Goal: Information Seeking & Learning: Compare options

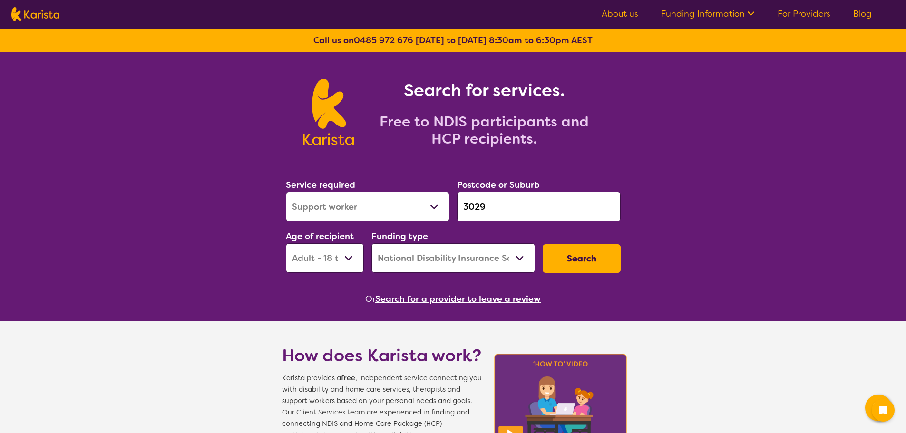
select select "Support worker"
select select "AD"
select select "NDIS"
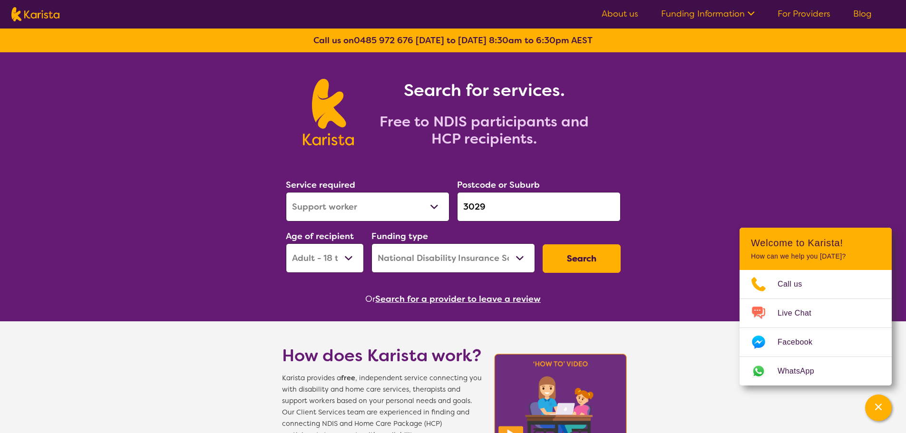
click at [373, 204] on select "Allied Health Assistant Assessment ([MEDICAL_DATA] or [MEDICAL_DATA]) Behaviour…" at bounding box center [368, 206] width 164 height 29
select select "NDIS Support Coordination"
click at [286, 192] on select "Allied Health Assistant Assessment ([MEDICAL_DATA] or [MEDICAL_DATA]) Behaviour…" at bounding box center [368, 206] width 164 height 29
click at [592, 259] on button "Search" at bounding box center [582, 258] width 78 height 29
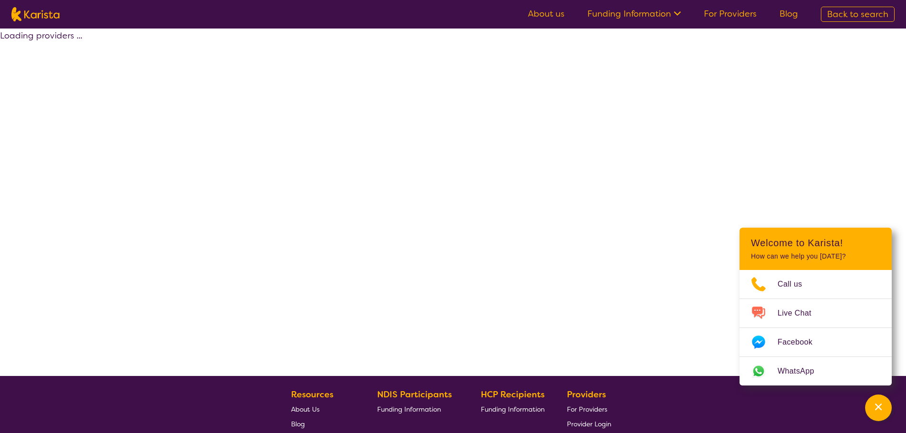
select select "by_score"
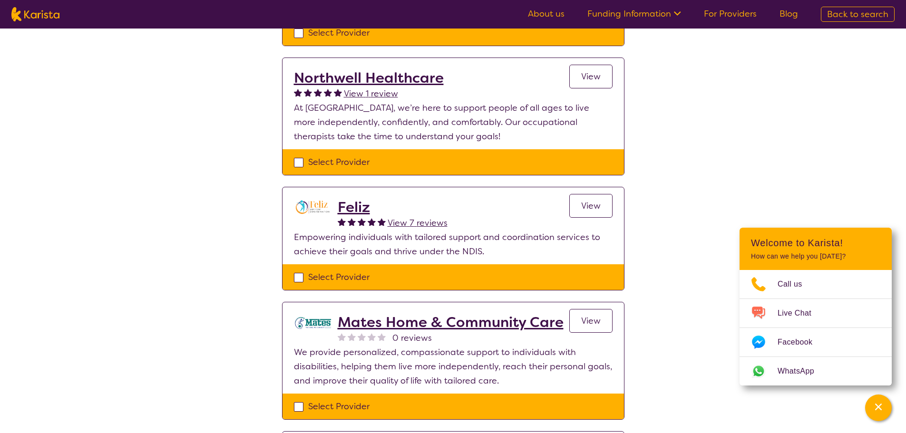
scroll to position [1189, 0]
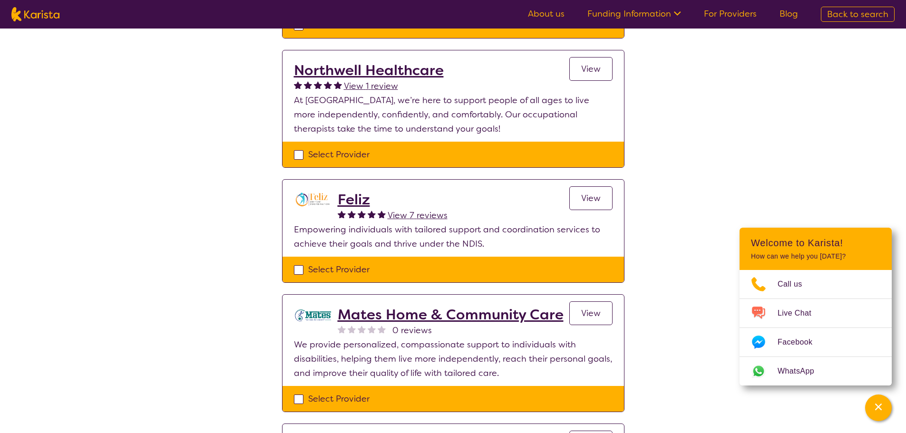
click at [583, 193] on span "View" at bounding box center [590, 198] width 19 height 11
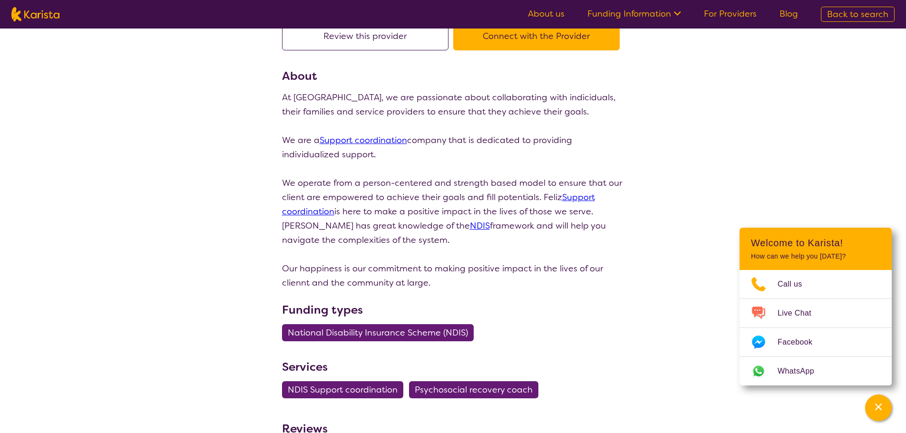
scroll to position [95, 0]
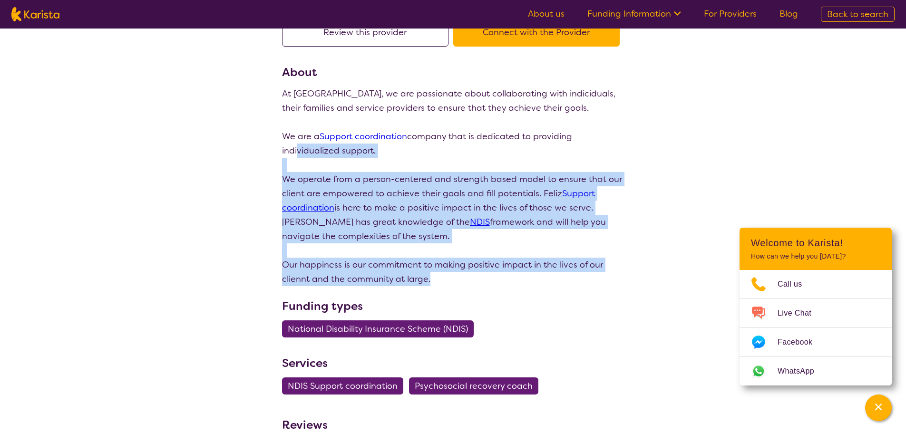
drag, startPoint x: 437, startPoint y: 285, endPoint x: 288, endPoint y: 126, distance: 218.3
click at [289, 132] on div "At [GEOGRAPHIC_DATA], we are passionate about collaborating with indiciduals, t…" at bounding box center [453, 187] width 342 height 200
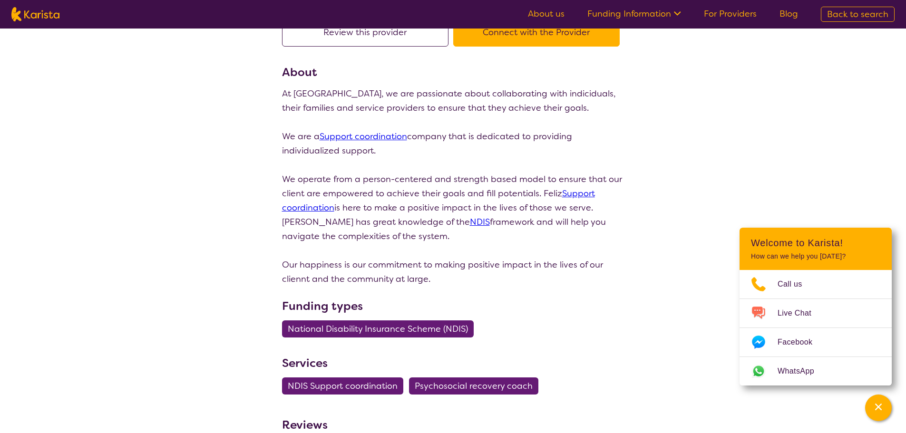
drag, startPoint x: 257, startPoint y: 69, endPoint x: 282, endPoint y: 65, distance: 25.6
click at [258, 69] on div "search results Feliz View 7 reviews Review this provider Connect with the Provi…" at bounding box center [453, 421] width 906 height 976
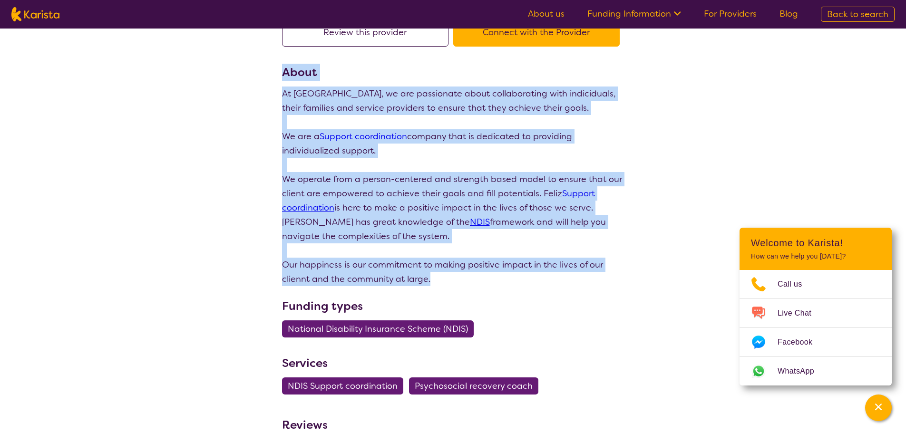
drag, startPoint x: 282, startPoint y: 73, endPoint x: 512, endPoint y: 272, distance: 304.8
click at [501, 273] on section "About At [GEOGRAPHIC_DATA], we are passionate about collaborating with indicidu…" at bounding box center [453, 175] width 342 height 223
click at [665, 222] on div "search results Feliz View 7 reviews Review this provider Connect with the Provi…" at bounding box center [453, 421] width 906 height 976
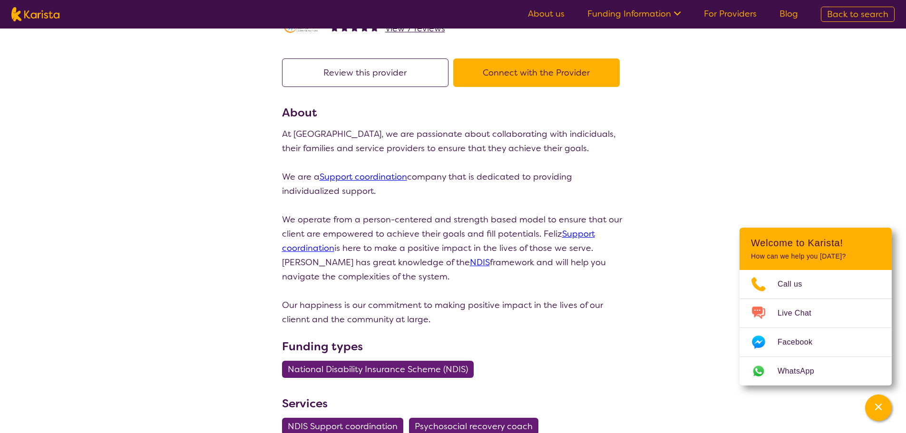
scroll to position [0, 0]
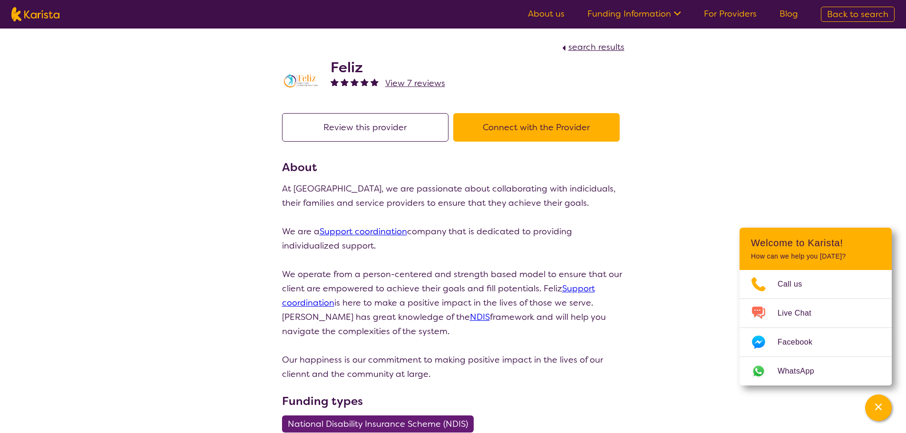
click at [47, 13] on img at bounding box center [35, 14] width 48 height 14
select select "NDIS Support Coordination"
select select "AD"
select select "NDIS"
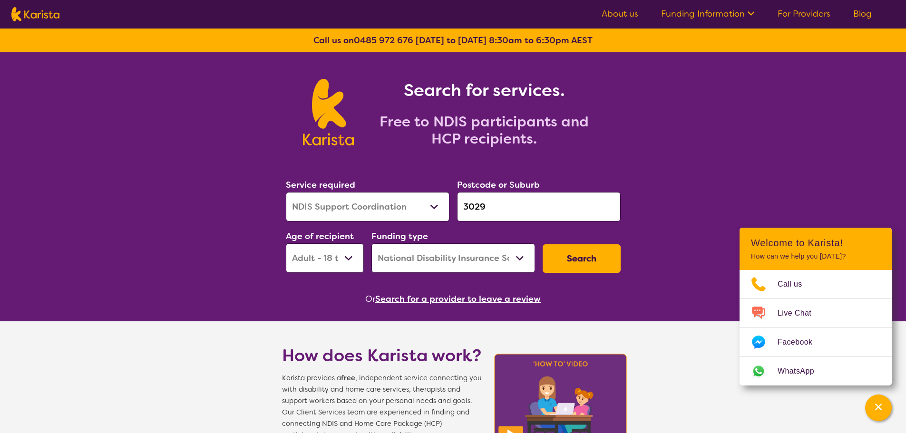
click at [499, 206] on input "3029" at bounding box center [539, 206] width 164 height 29
click at [417, 203] on div "Service required Allied Health Assistant Assessment ([MEDICAL_DATA] or [MEDICAL…" at bounding box center [453, 225] width 342 height 103
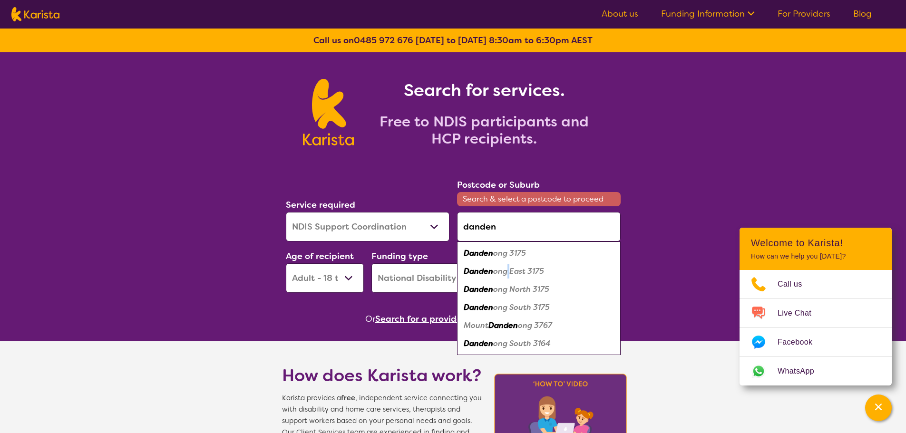
click at [509, 263] on div "Danden ong East 3175" at bounding box center [539, 271] width 154 height 18
type input "3175"
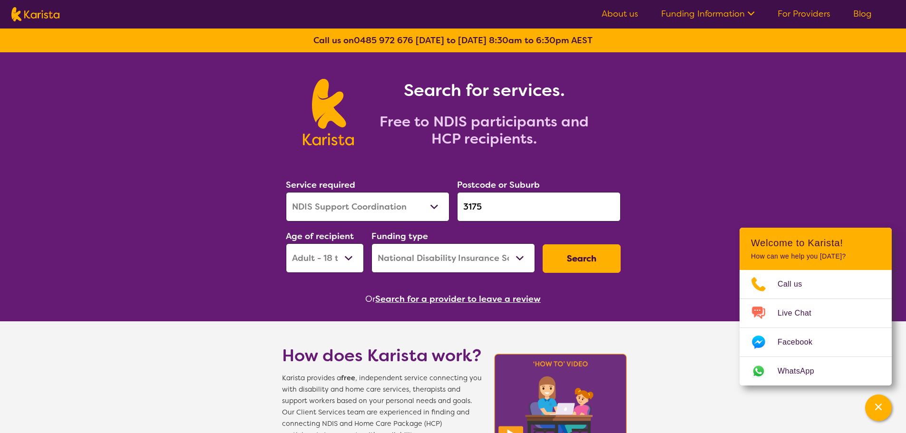
click at [598, 261] on button "Search" at bounding box center [582, 258] width 78 height 29
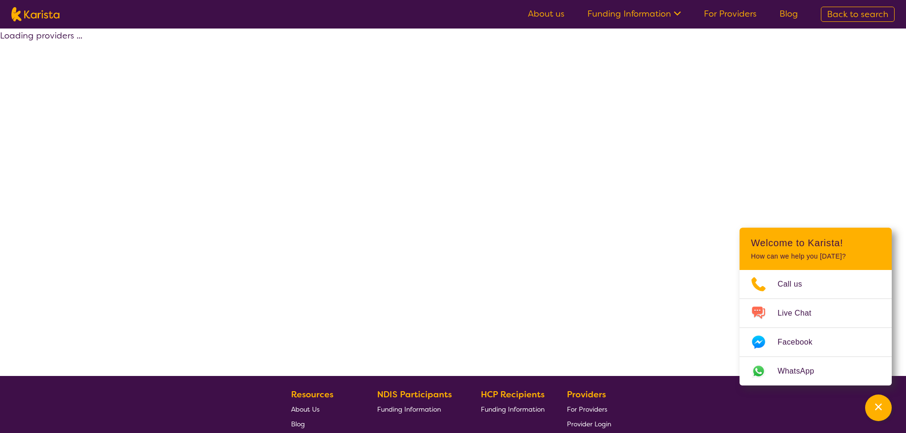
select select "by_score"
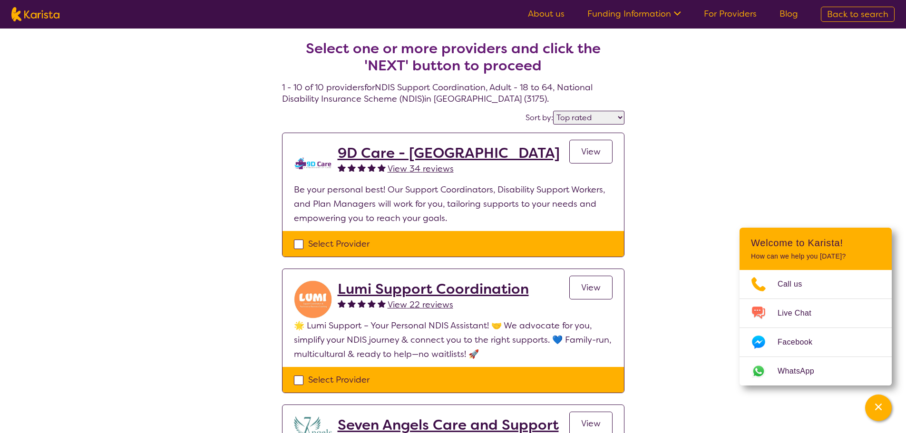
select select "NDIS Support Coordination"
select select "AD"
select select "NDIS"
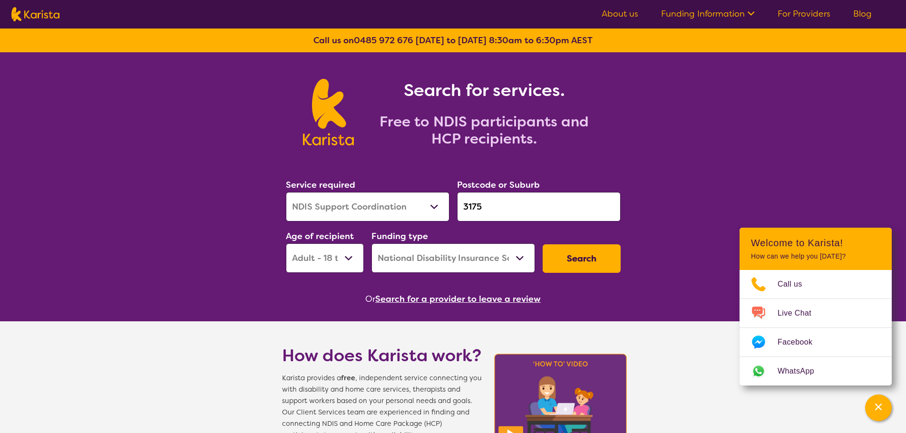
click at [514, 210] on input "3175" at bounding box center [539, 206] width 164 height 29
drag, startPoint x: 398, startPoint y: 193, endPoint x: 367, endPoint y: 193, distance: 30.9
click at [367, 193] on div "Service required Allied Health Assistant Assessment ([MEDICAL_DATA] or [MEDICAL…" at bounding box center [453, 225] width 342 height 103
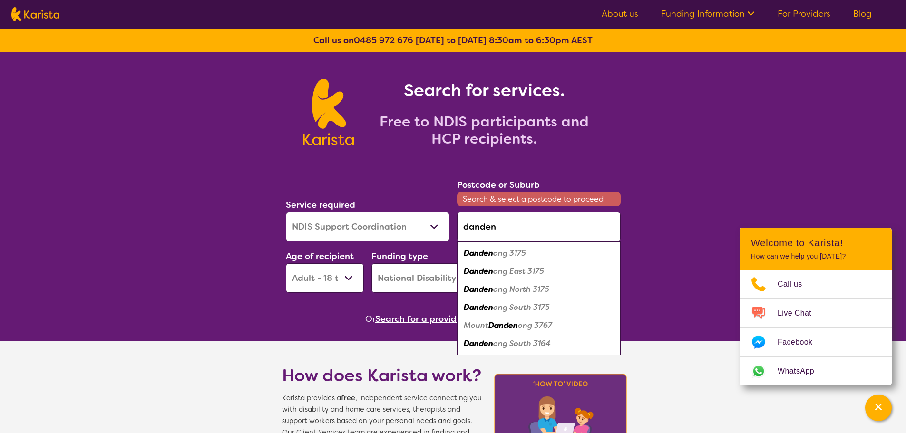
click at [511, 244] on div "Danden ong 3175" at bounding box center [539, 253] width 154 height 18
type input "3175"
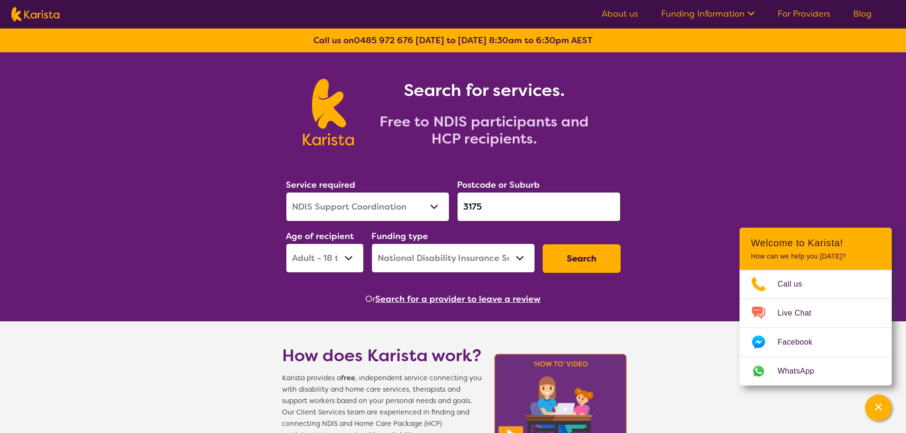
click at [589, 256] on button "Search" at bounding box center [582, 258] width 78 height 29
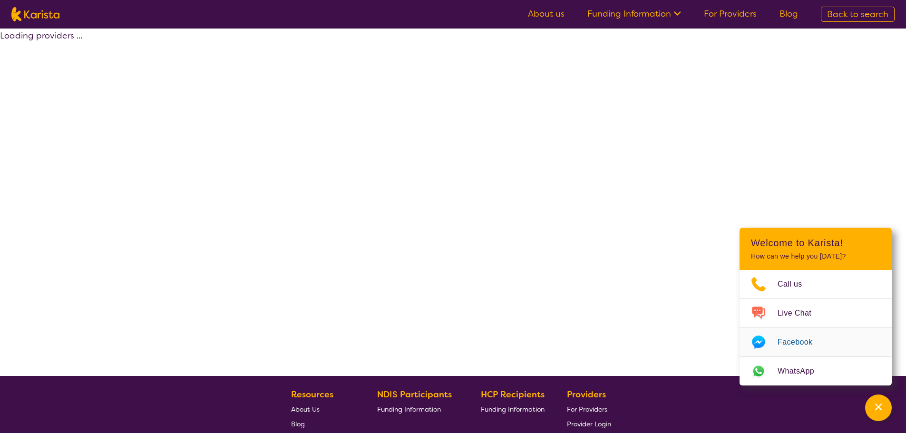
select select "by_score"
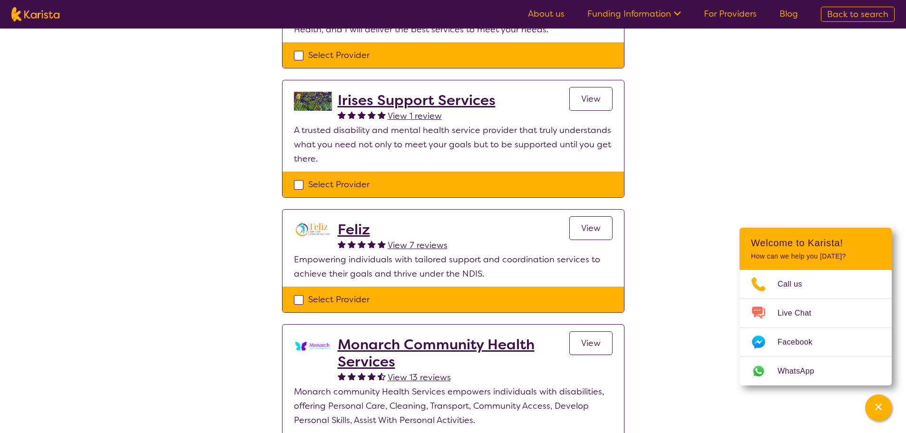
scroll to position [761, 0]
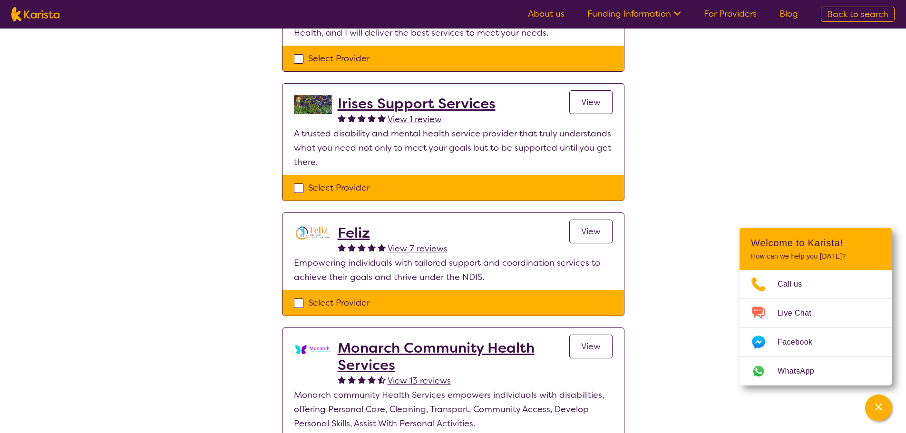
select select "NDIS Support Coordination"
select select "AD"
select select "NDIS"
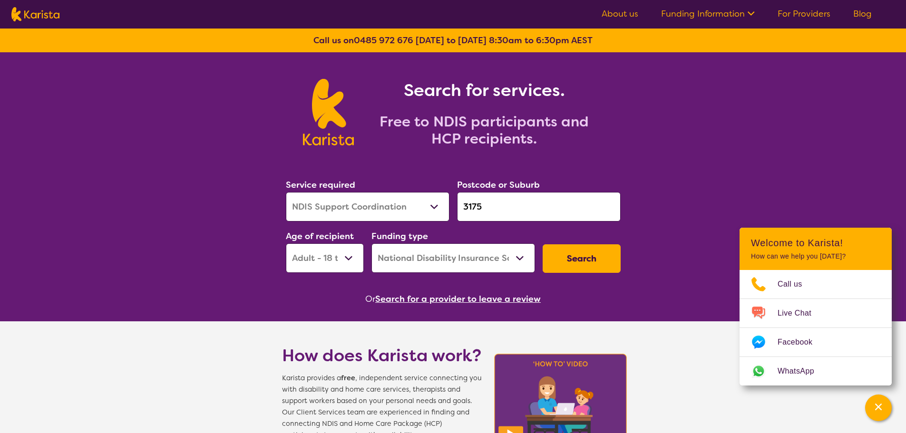
drag, startPoint x: 503, startPoint y: 203, endPoint x: 413, endPoint y: 204, distance: 90.4
click at [413, 204] on div "Service required Allied Health Assistant Assessment ([MEDICAL_DATA] or [MEDICAL…" at bounding box center [453, 225] width 342 height 103
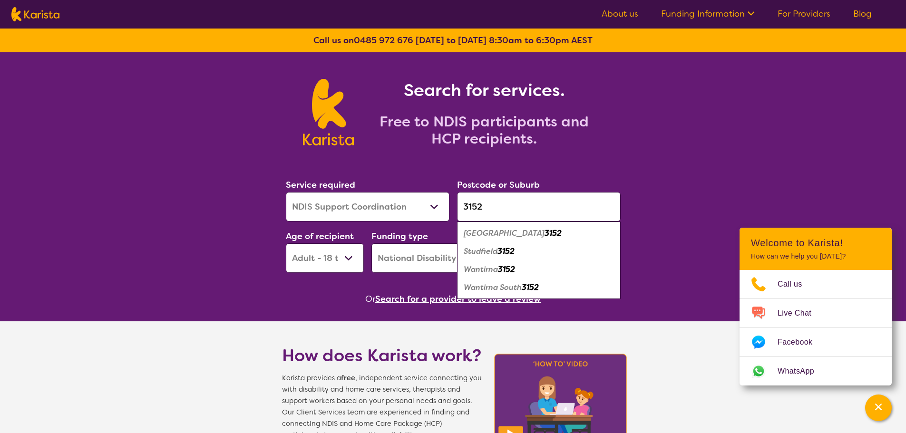
type input "3152"
click at [507, 247] on em "3152" at bounding box center [505, 251] width 17 height 10
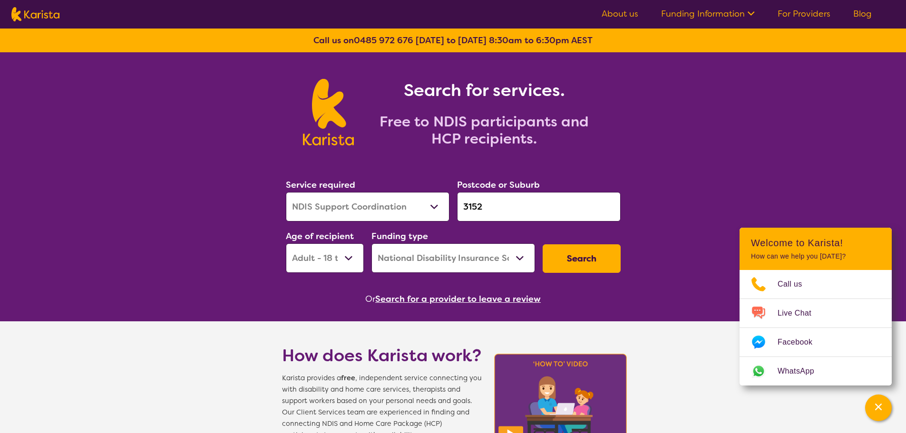
click at [586, 261] on button "Search" at bounding box center [582, 258] width 78 height 29
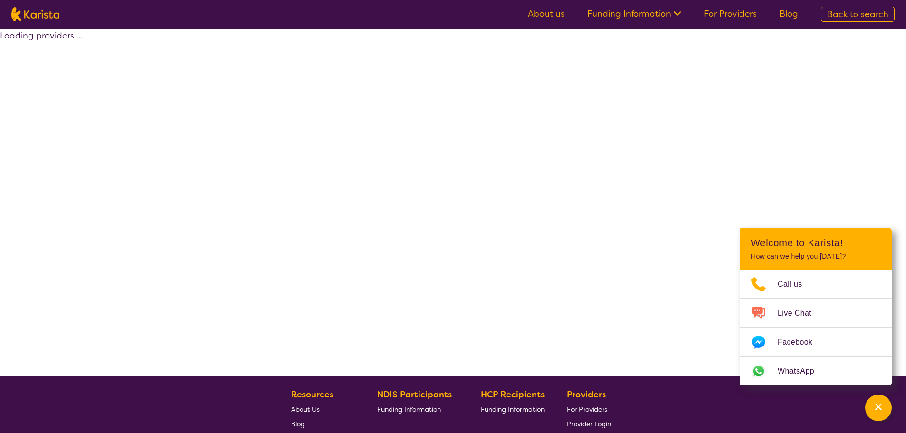
select select "by_score"
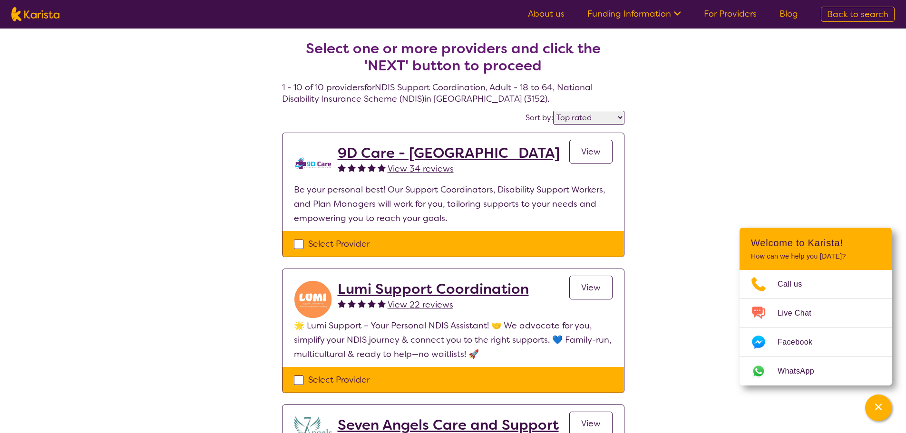
click at [44, 18] on img at bounding box center [35, 14] width 48 height 14
select select "NDIS Support Coordination"
select select "AD"
select select "NDIS"
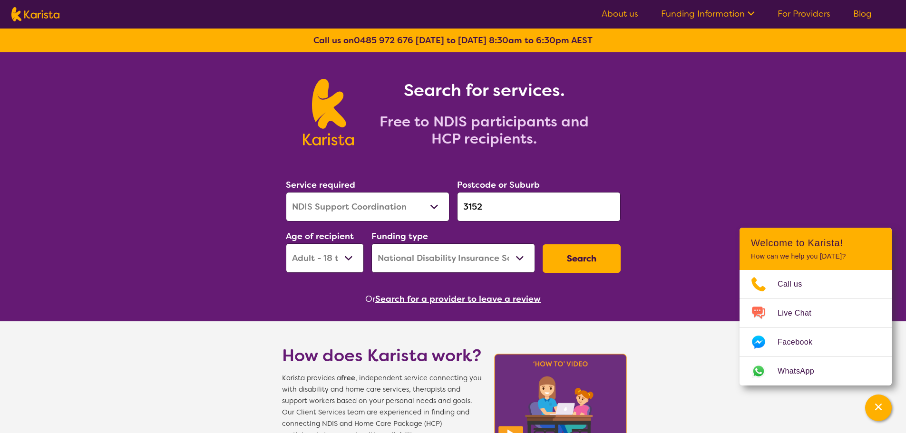
click at [463, 298] on button "Search for a provider to leave a review" at bounding box center [457, 299] width 165 height 14
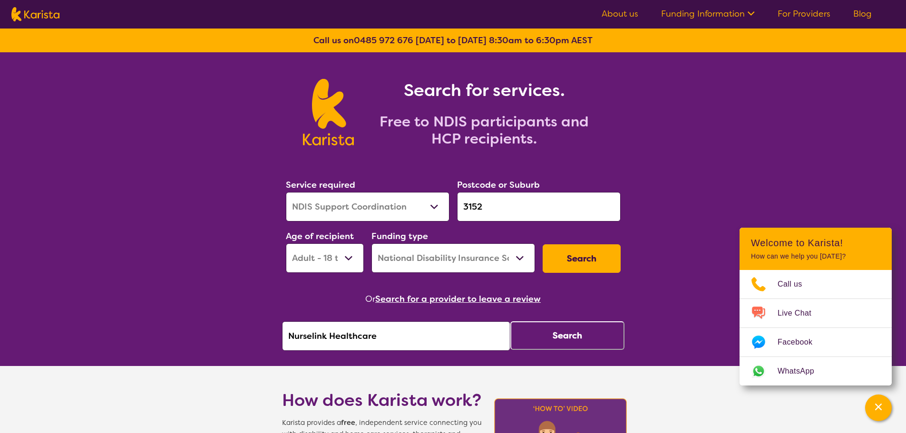
drag, startPoint x: 413, startPoint y: 332, endPoint x: 221, endPoint y: 319, distance: 193.1
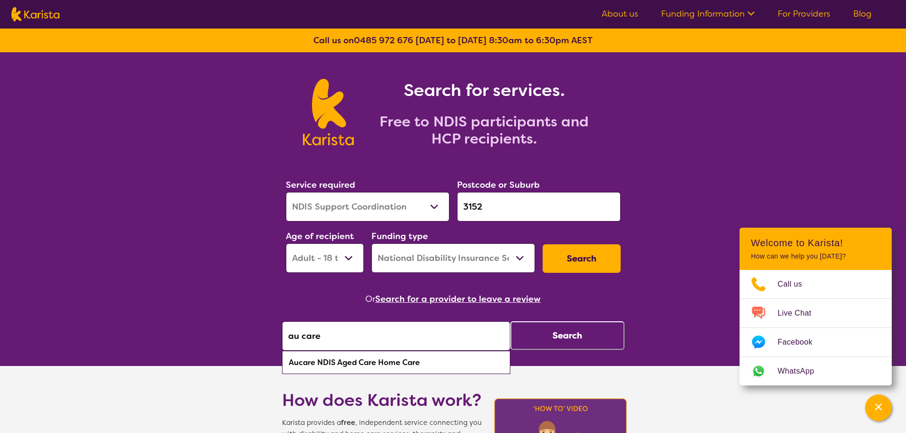
click at [356, 367] on div "Aucare NDIS Aged Care Home Care" at bounding box center [396, 363] width 219 height 18
type input "Aucare NDIS Aged Care Home Care"
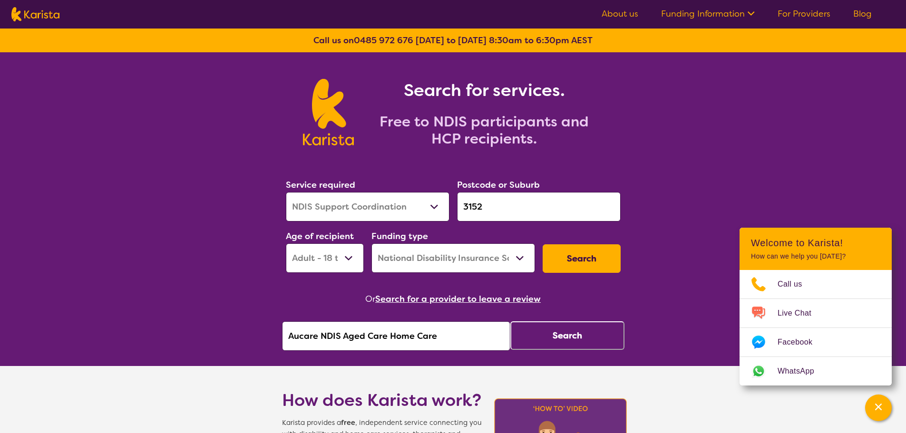
click at [551, 330] on button "Search" at bounding box center [567, 335] width 114 height 29
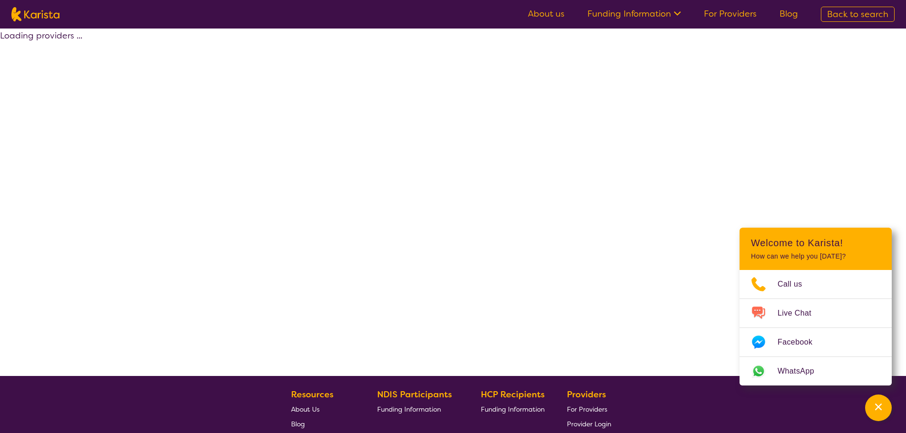
select select "by_score"
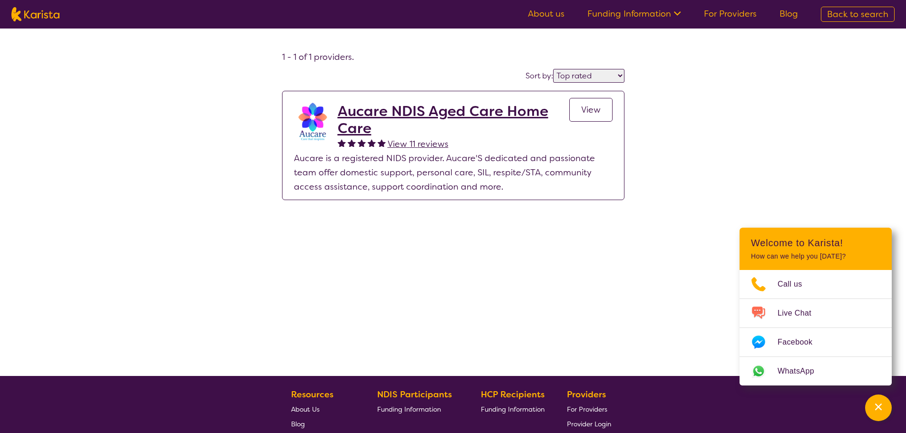
click at [594, 109] on span "View" at bounding box center [590, 109] width 19 height 11
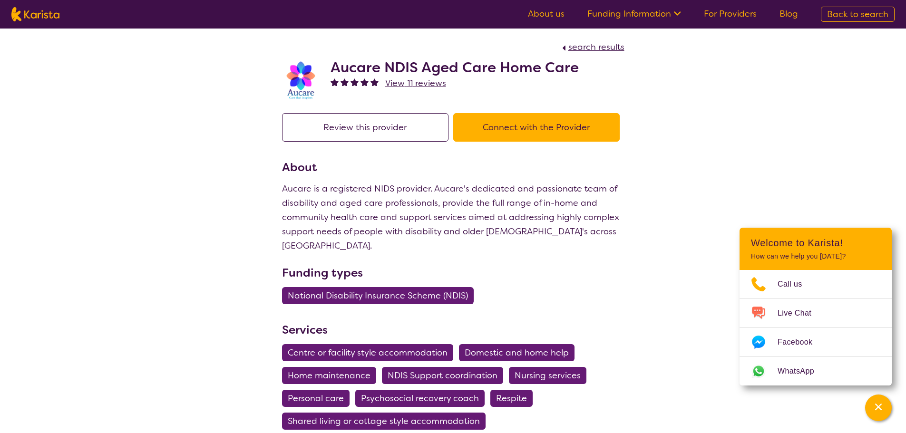
click at [29, 9] on img at bounding box center [35, 14] width 48 height 14
select select "NDIS Support Coordination"
select select "AD"
select select "NDIS"
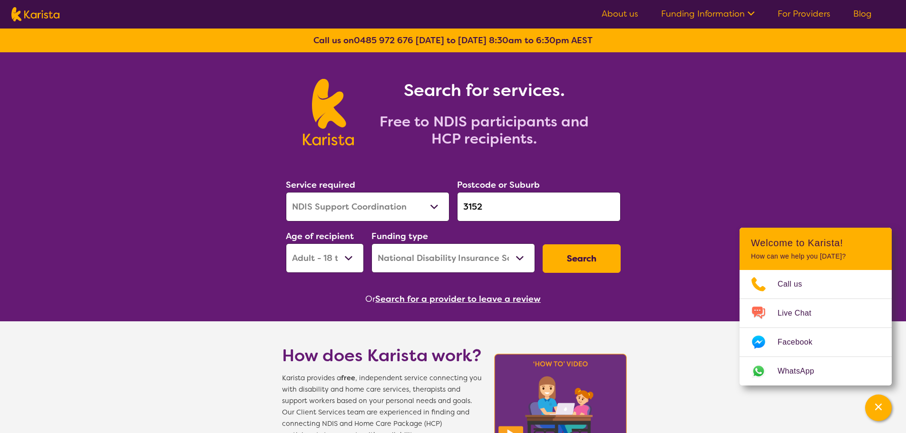
drag, startPoint x: 484, startPoint y: 206, endPoint x: 497, endPoint y: 208, distance: 13.5
click at [485, 206] on input "3152" at bounding box center [539, 206] width 164 height 29
drag, startPoint x: 346, startPoint y: 217, endPoint x: 314, endPoint y: 225, distance: 32.3
click at [314, 225] on div "Service required Allied Health Assistant Assessment ([MEDICAL_DATA] or [MEDICAL…" at bounding box center [453, 225] width 342 height 103
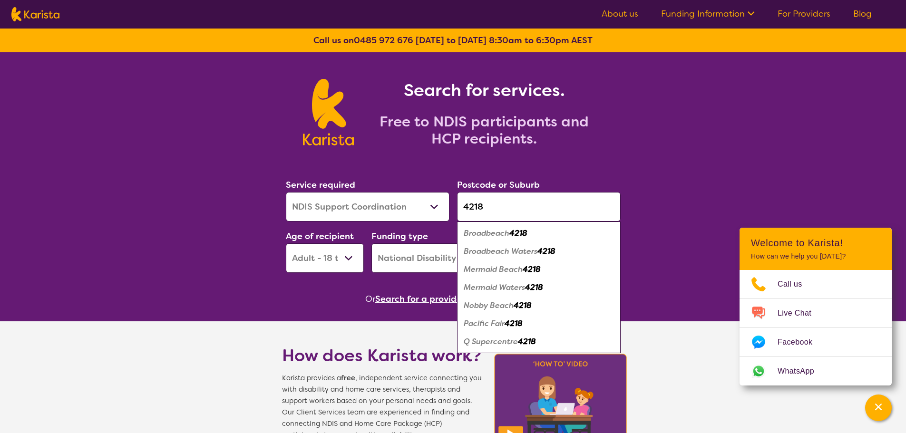
type input "4218"
click at [537, 251] on em "Broadbeach Waters" at bounding box center [501, 251] width 74 height 10
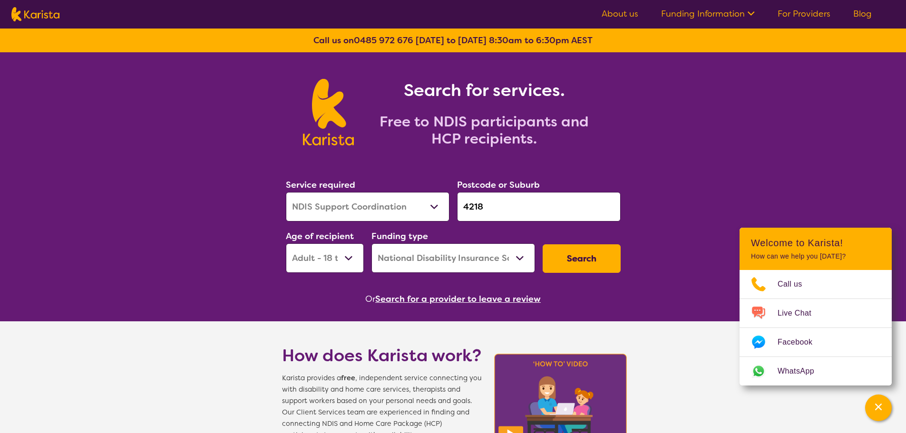
click at [569, 252] on button "Search" at bounding box center [582, 258] width 78 height 29
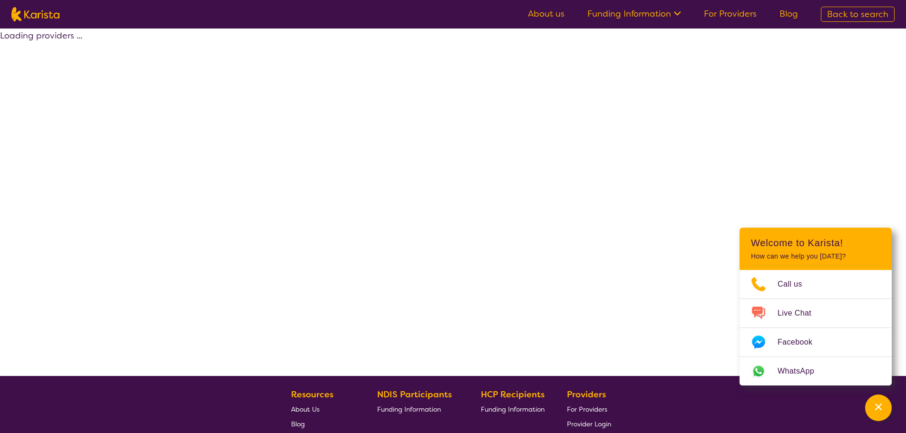
select select "by_score"
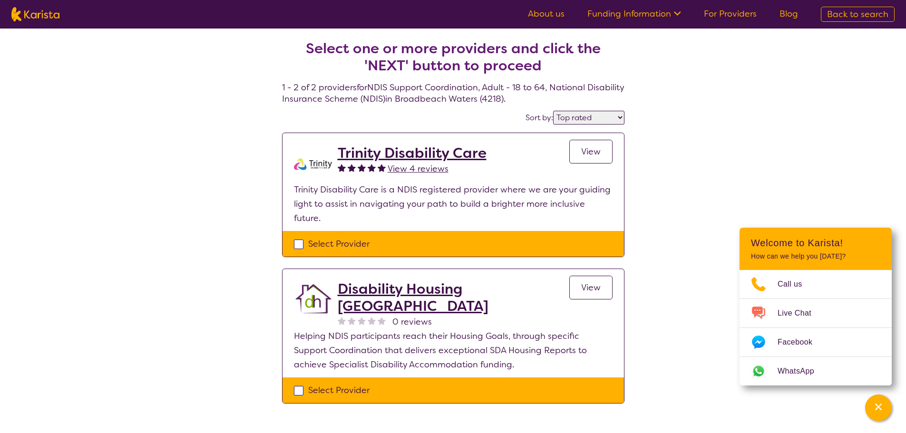
click at [48, 5] on nav "About us Funding Information NDIS - National Disability Insurance Scheme HCP - …" at bounding box center [453, 14] width 906 height 29
click at [47, 15] on img at bounding box center [35, 14] width 48 height 14
select select "NDIS Support Coordination"
select select "AD"
select select "NDIS"
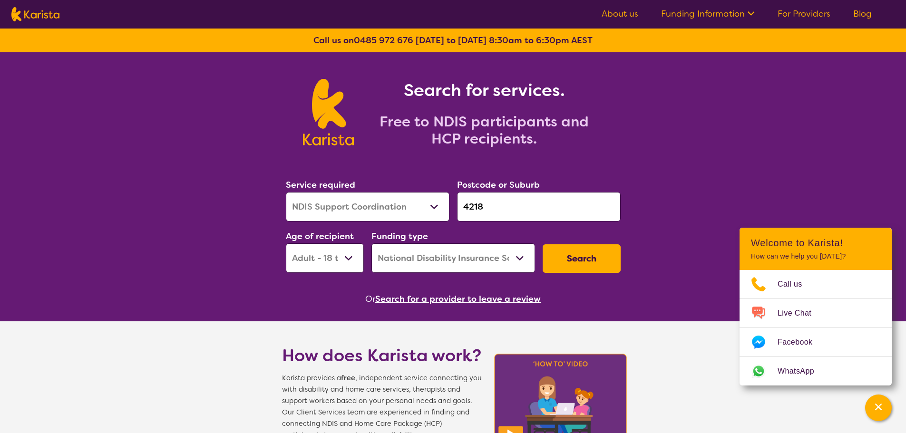
click at [351, 201] on select "Allied Health Assistant Assessment ([MEDICAL_DATA] or [MEDICAL_DATA]) Behaviour…" at bounding box center [368, 206] width 164 height 29
select select "Support worker"
click at [286, 192] on select "Allied Health Assistant Assessment ([MEDICAL_DATA] or [MEDICAL_DATA]) Behaviour…" at bounding box center [368, 206] width 164 height 29
drag, startPoint x: 488, startPoint y: 212, endPoint x: 451, endPoint y: 214, distance: 37.6
click at [451, 214] on div "Service required Allied Health Assistant Assessment ([MEDICAL_DATA] or [MEDICAL…" at bounding box center [453, 225] width 342 height 103
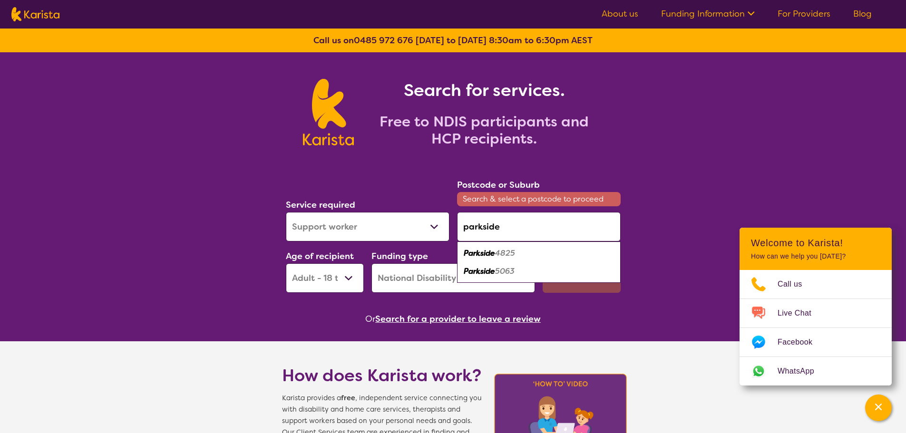
click at [505, 276] on em "5063" at bounding box center [504, 271] width 19 height 10
type input "5063"
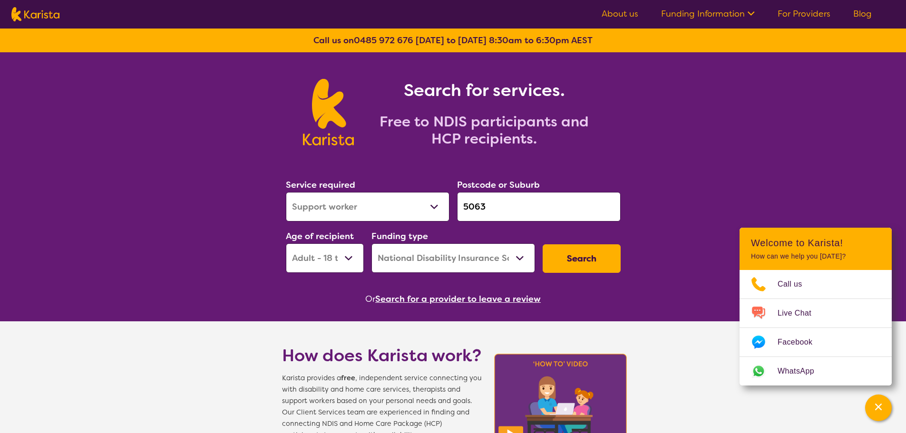
click at [577, 259] on button "Search" at bounding box center [582, 258] width 78 height 29
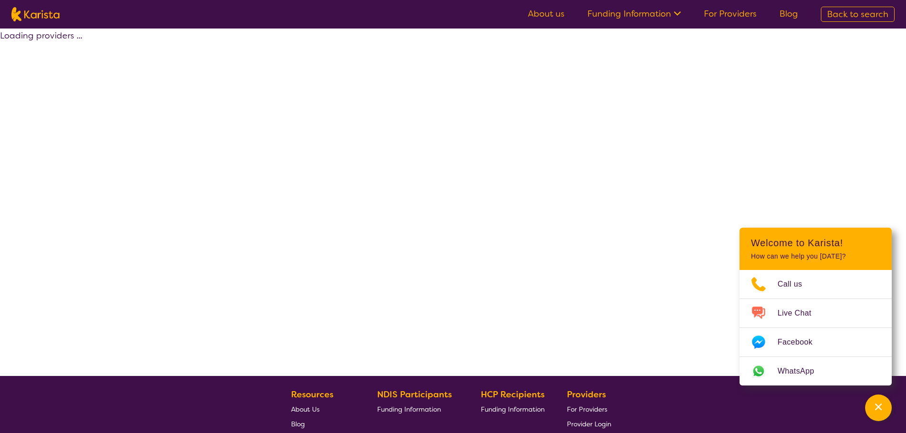
select select "by_score"
